Goal: Task Accomplishment & Management: Use online tool/utility

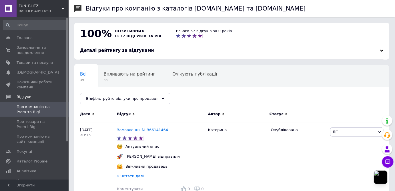
click at [27, 31] on div "Головна Замовлення та повідомлення 0 0 Товари та послуги Сповіщення 0 0 Показни…" at bounding box center [35, 99] width 70 height 164
click at [27, 38] on span "Головна" at bounding box center [25, 37] width 16 height 5
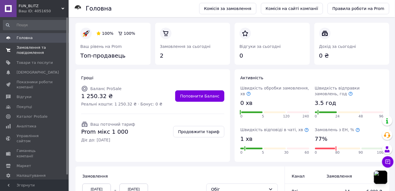
click at [30, 52] on span "Замовлення та повідомлення" at bounding box center [35, 50] width 36 height 10
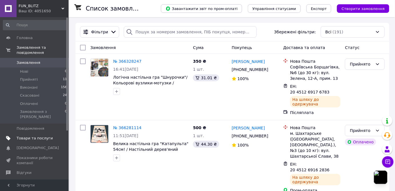
click at [26, 136] on span "Товари та послуги" at bounding box center [35, 138] width 36 height 5
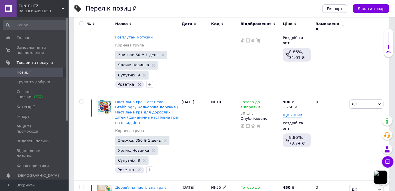
scroll to position [1354, 0]
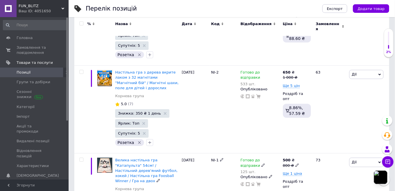
scroll to position [621, 0]
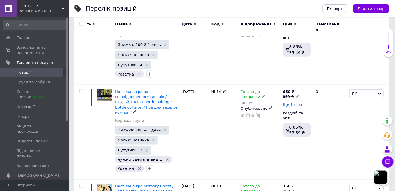
scroll to position [959, 0]
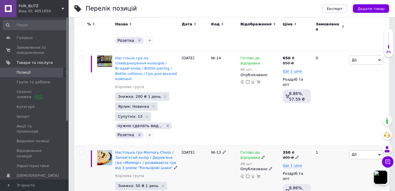
click at [378, 150] on span "Дії" at bounding box center [366, 154] width 34 height 9
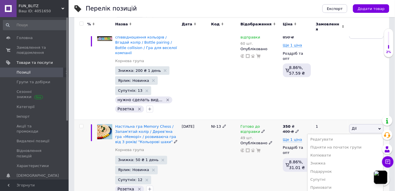
click at [188, 120] on div "[DATE]" at bounding box center [194, 160] width 29 height 81
click at [378, 124] on span "Дії" at bounding box center [366, 128] width 34 height 9
click at [341, 152] on li "Копіювати" at bounding box center [345, 156] width 76 height 8
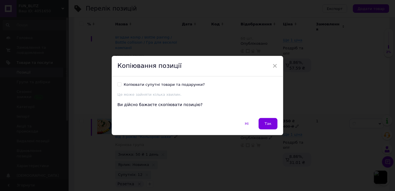
scroll to position [970, 0]
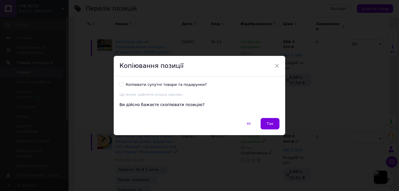
click at [122, 85] on input "Копіювати супутні товари та подарунки?" at bounding box center [121, 85] width 4 height 4
checkbox input "true"
click at [275, 125] on button "Так" at bounding box center [269, 123] width 19 height 11
